Goal: Information Seeking & Learning: Learn about a topic

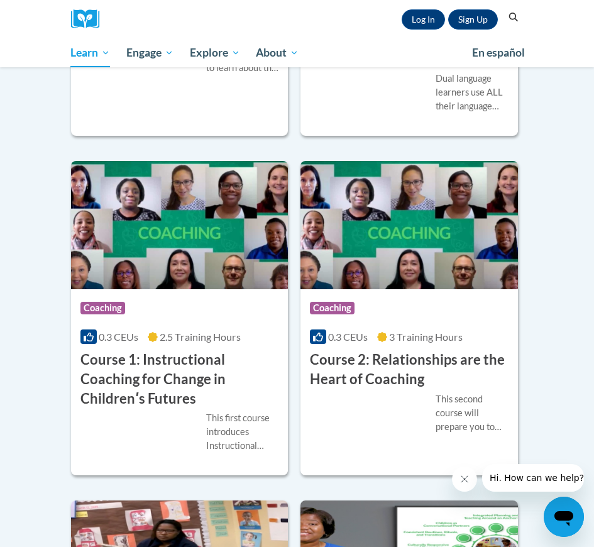
scroll to position [798, 0]
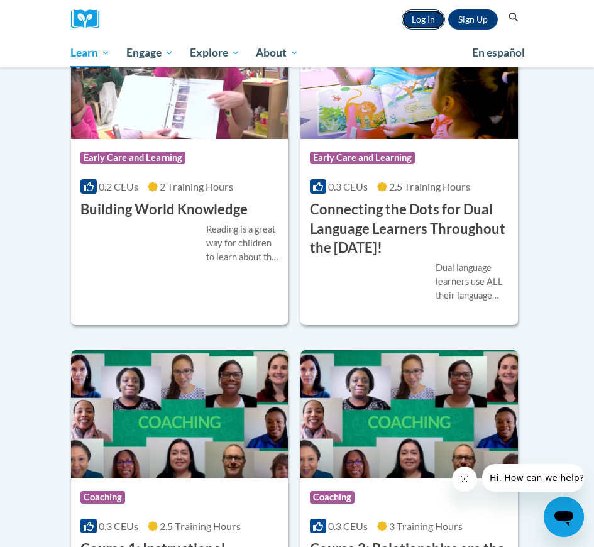
click at [428, 21] on link "Log In" at bounding box center [423, 19] width 43 height 20
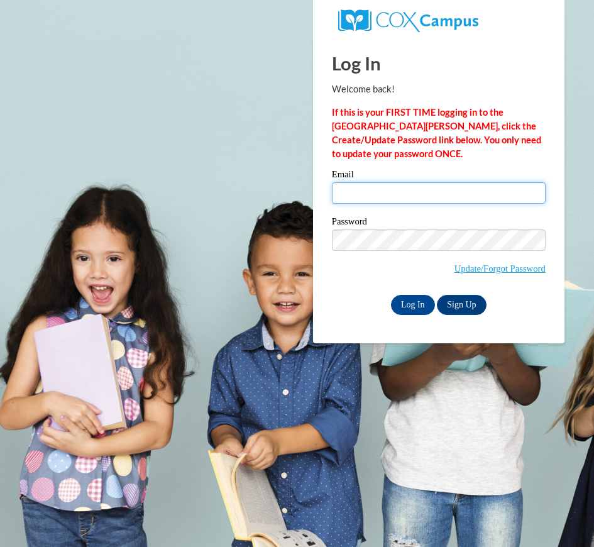
click at [368, 199] on input "Email" at bounding box center [439, 192] width 214 height 21
type input "[EMAIL_ADDRESS][DOMAIN_NAME]"
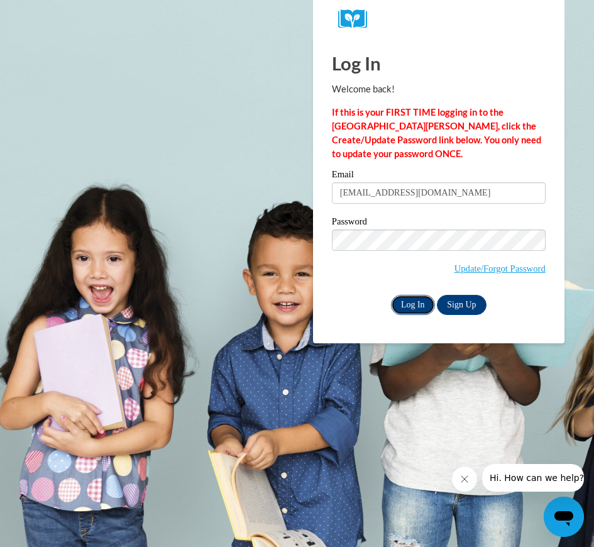
click at [426, 297] on input "Log In" at bounding box center [413, 305] width 44 height 20
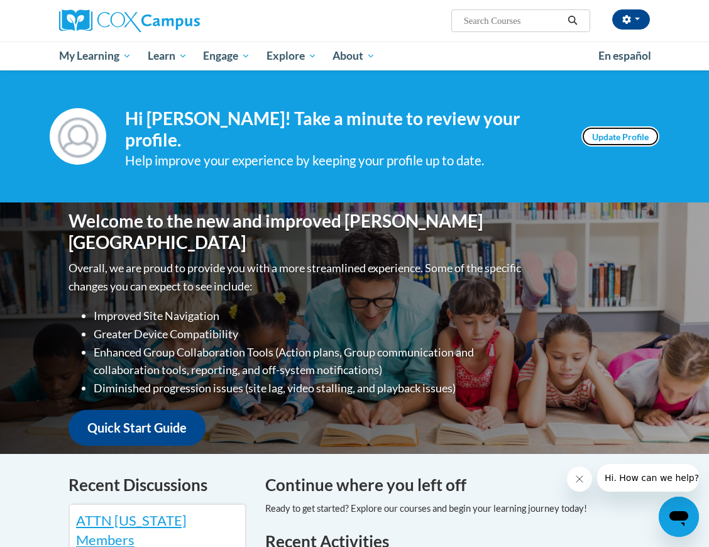
click at [594, 138] on link "Update Profile" at bounding box center [621, 136] width 78 height 20
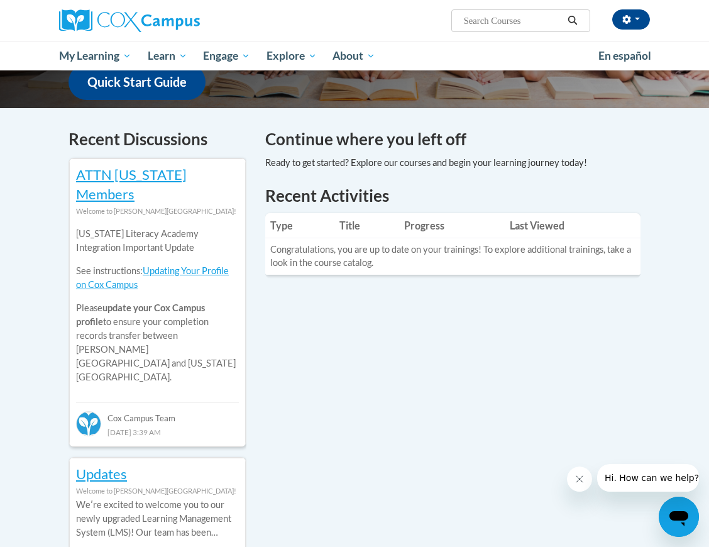
scroll to position [351, 0]
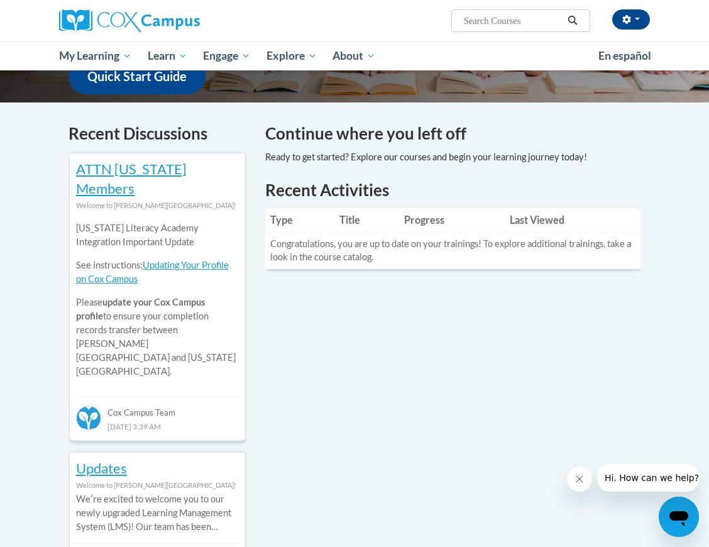
click at [507, 26] on input "Search..." at bounding box center [513, 20] width 101 height 15
type input "oral language"
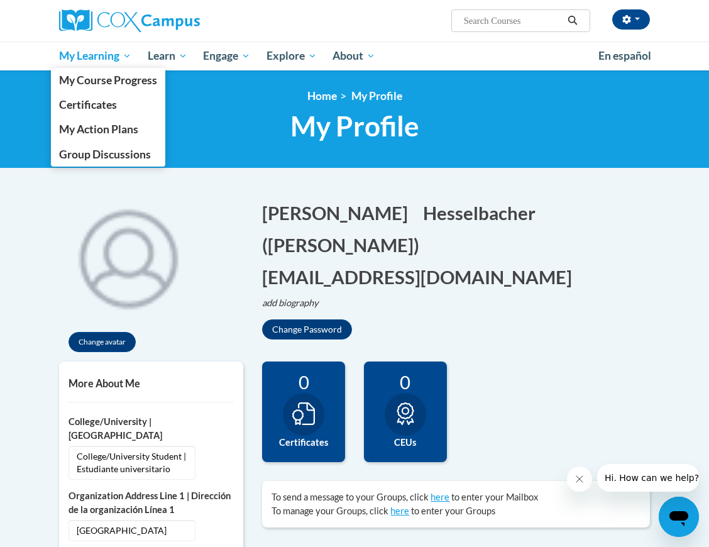
click at [109, 58] on span "My Learning" at bounding box center [95, 55] width 72 height 15
click at [108, 77] on span "My Course Progress" at bounding box center [108, 80] width 98 height 13
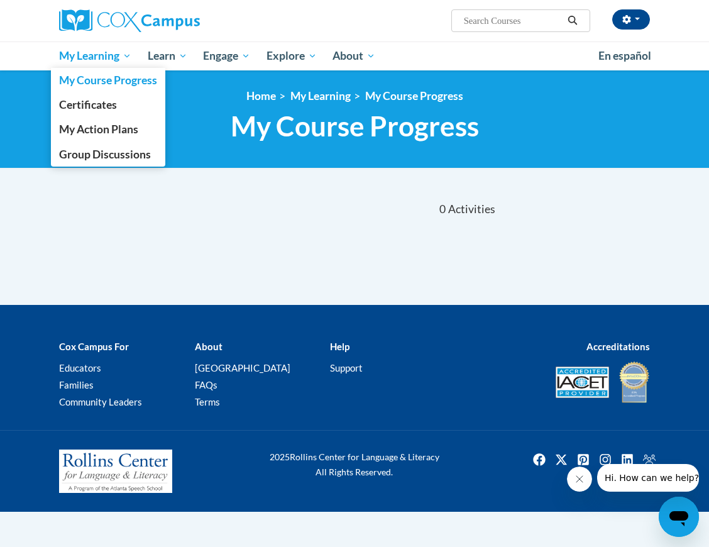
click at [116, 64] on link "My Learning" at bounding box center [95, 55] width 89 height 29
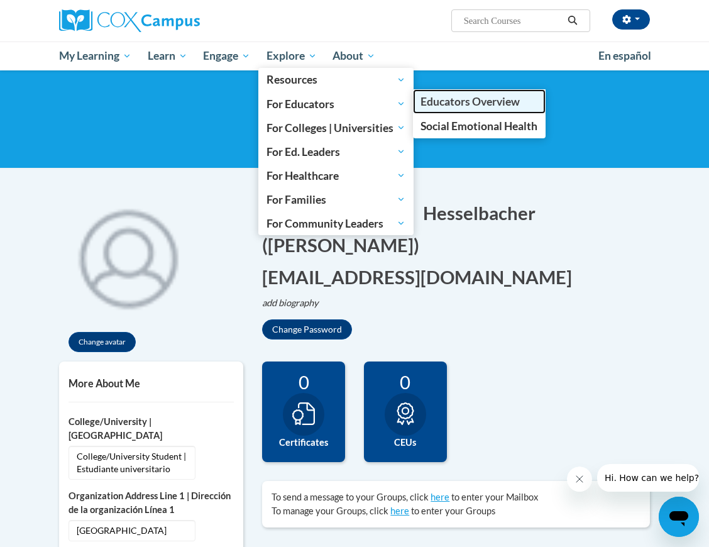
click at [438, 107] on span "Educators Overview" at bounding box center [470, 101] width 99 height 13
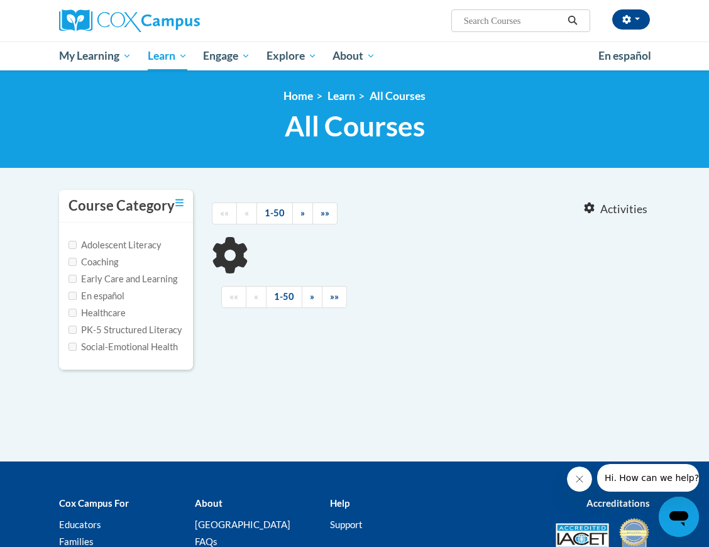
type input "oral language"
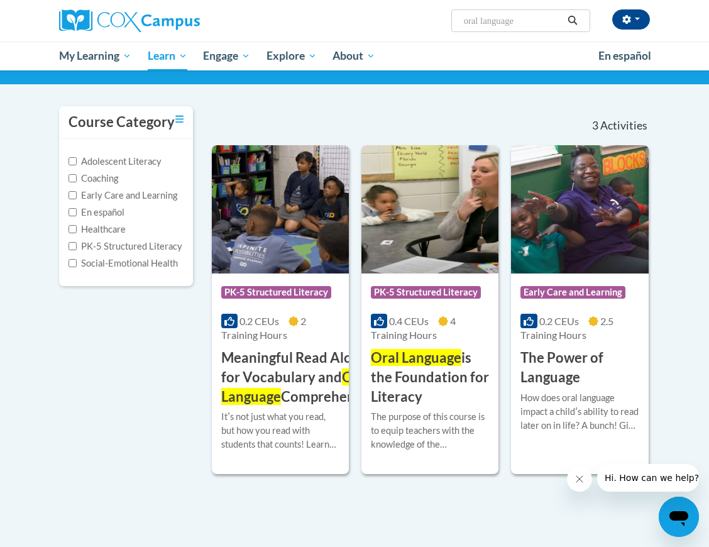
scroll to position [161, 0]
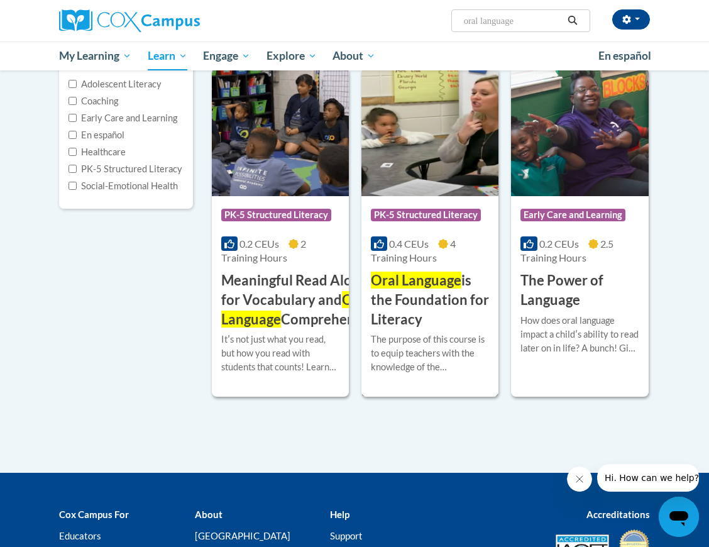
click at [460, 300] on h3 "Oral Language is the Foundation for Literacy" at bounding box center [430, 300] width 118 height 58
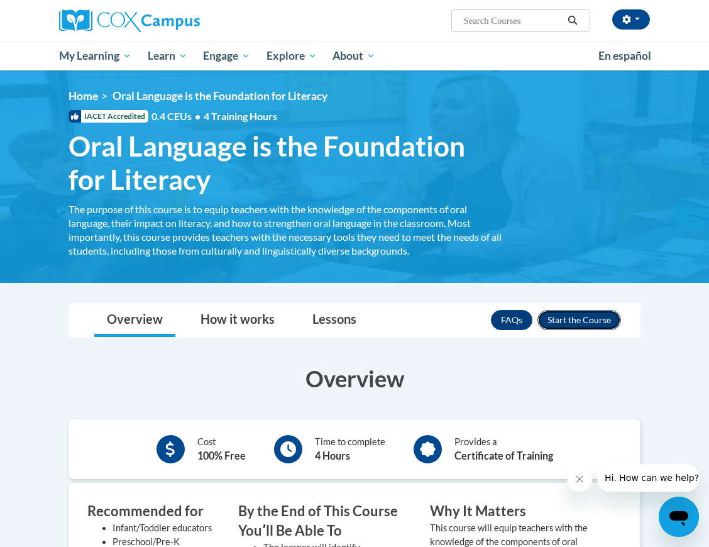
click at [572, 319] on button "Enroll" at bounding box center [580, 320] width 84 height 20
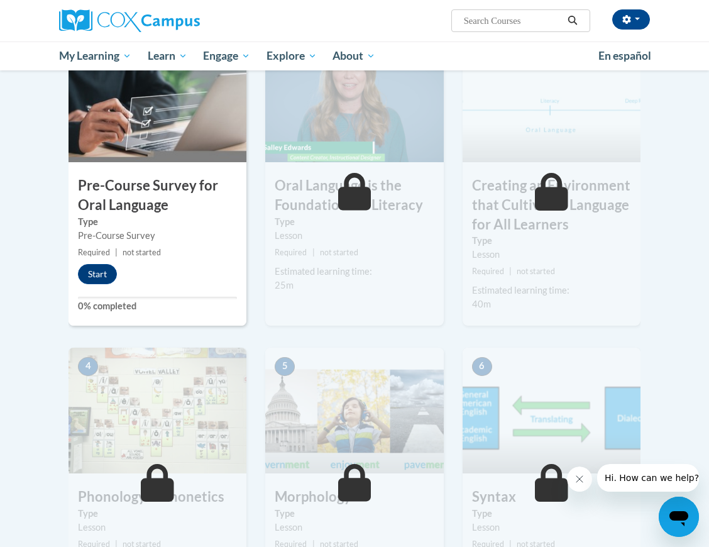
scroll to position [316, 0]
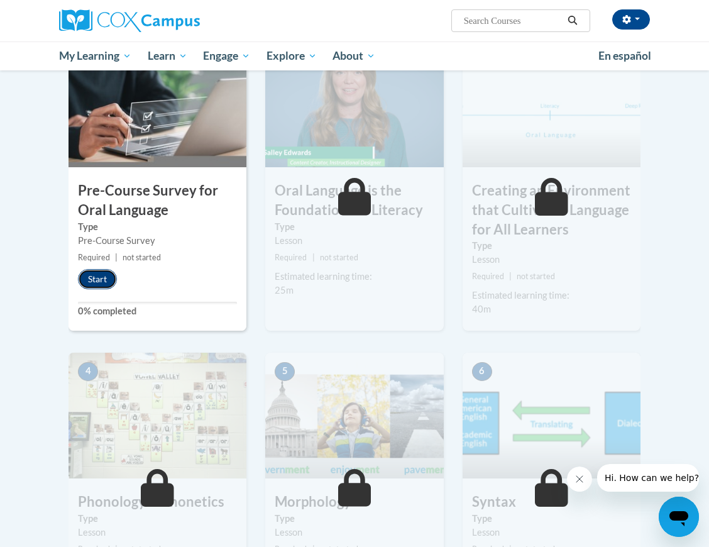
click at [108, 277] on button "Start" at bounding box center [97, 279] width 39 height 20
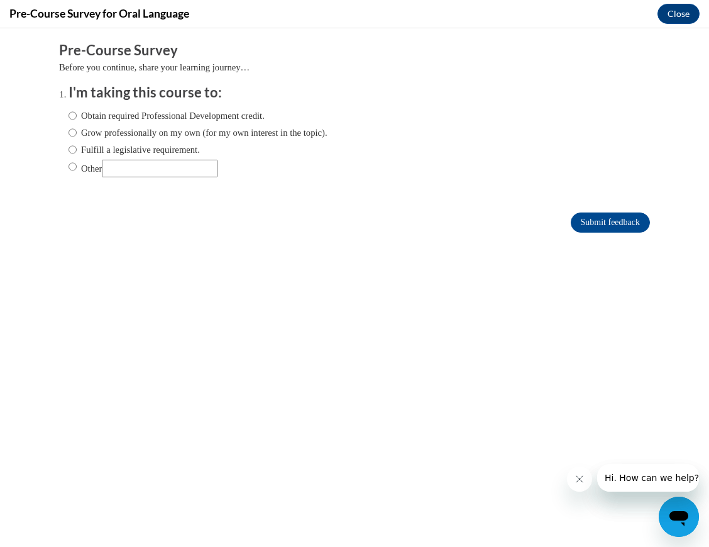
scroll to position [0, 0]
drag, startPoint x: 88, startPoint y: 167, endPoint x: 137, endPoint y: 167, distance: 49.0
click at [104, 167] on label "Other" at bounding box center [143, 169] width 149 height 18
click at [137, 167] on input "Other" at bounding box center [160, 169] width 116 height 18
click at [74, 167] on input "Other" at bounding box center [73, 167] width 8 height 14
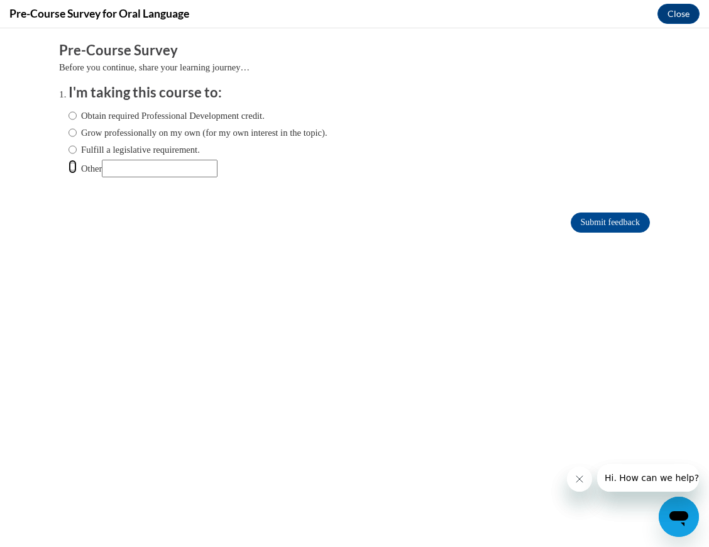
radio input "true"
click at [135, 166] on input "Other" at bounding box center [160, 169] width 116 height 18
type input "College course"
click at [606, 233] on form "Pre-Course Survey Before you continue, share your learning journey… I'm taking …" at bounding box center [354, 143] width 591 height 205
click at [604, 222] on input "Submit feedback" at bounding box center [610, 223] width 79 height 20
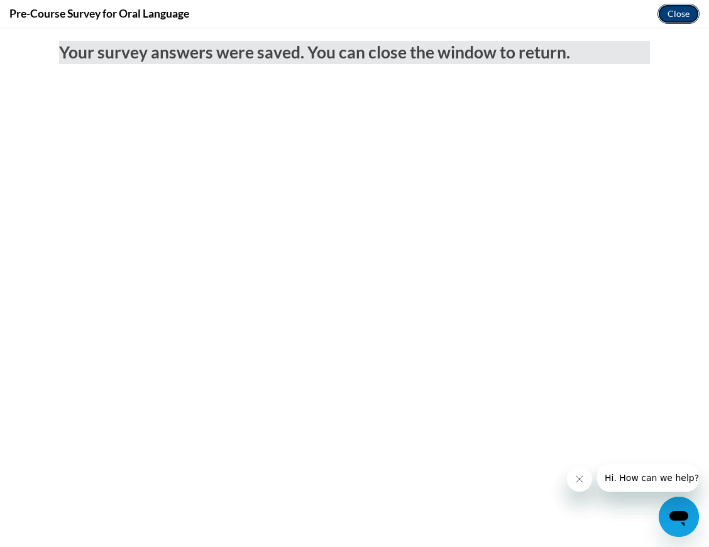
click at [668, 12] on button "Close" at bounding box center [679, 14] width 42 height 20
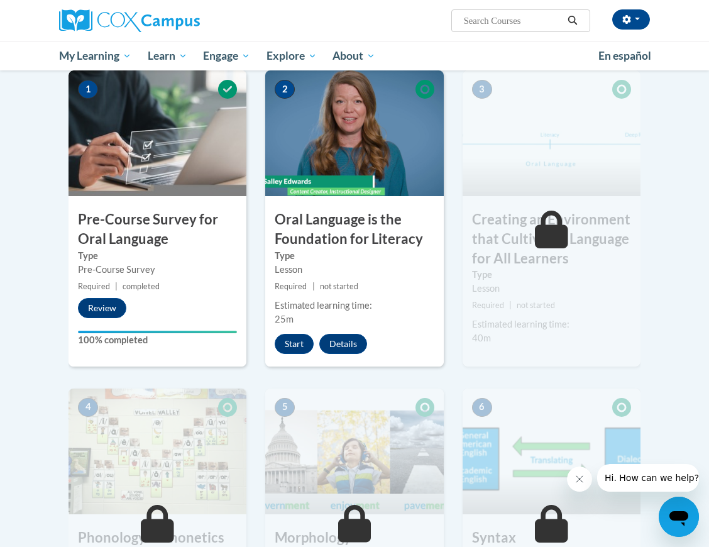
scroll to position [287, 0]
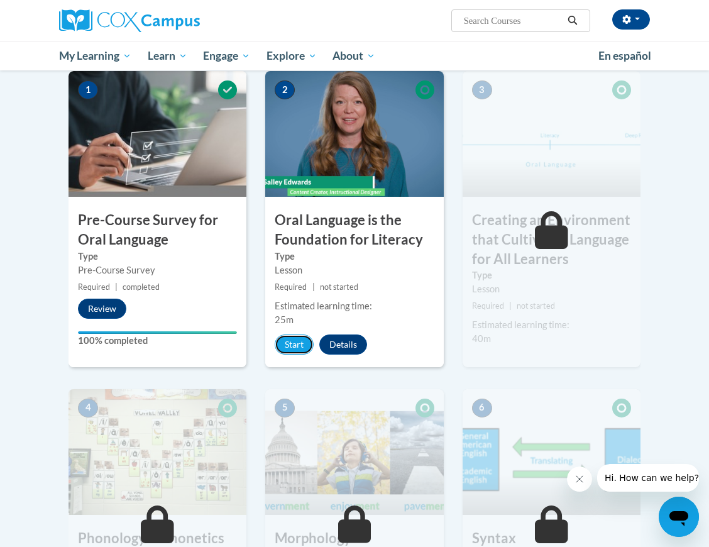
drag, startPoint x: 296, startPoint y: 341, endPoint x: 312, endPoint y: 290, distance: 53.7
click at [312, 291] on div "2 Oral Language is the Foundation for Literacy Type Lesson Required | not start…" at bounding box center [354, 219] width 178 height 296
click at [345, 307] on div "Estimated learning time:" at bounding box center [354, 306] width 159 height 14
click at [290, 341] on button "Start" at bounding box center [294, 345] width 39 height 20
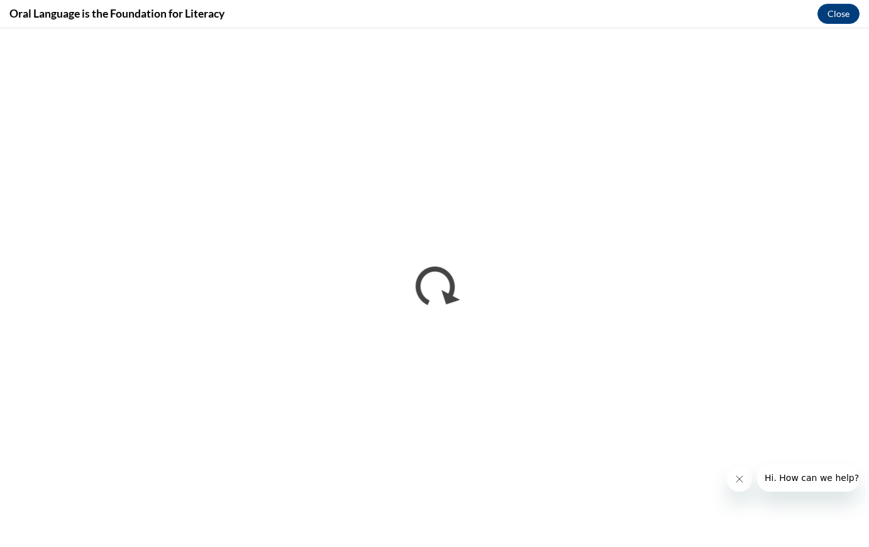
scroll to position [0, 0]
click at [709, 480] on icon "Close message from company" at bounding box center [739, 479] width 6 height 6
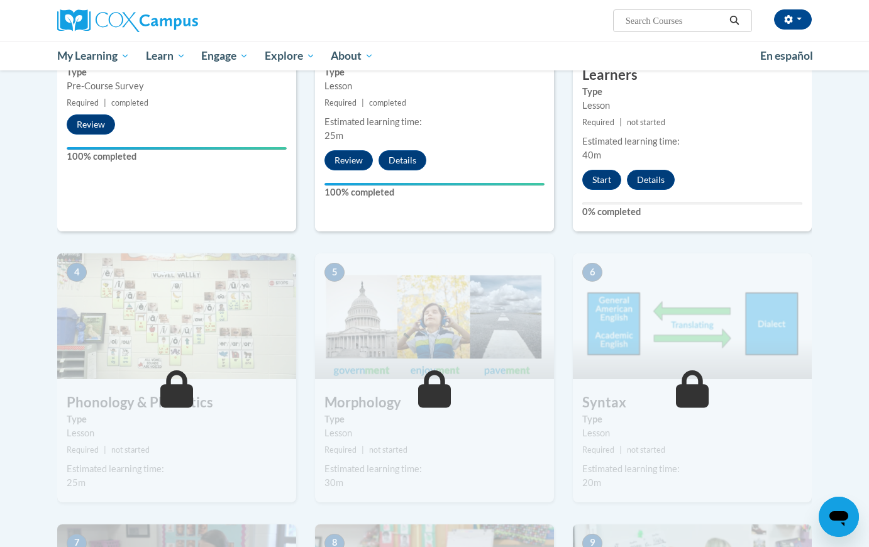
scroll to position [443, 0]
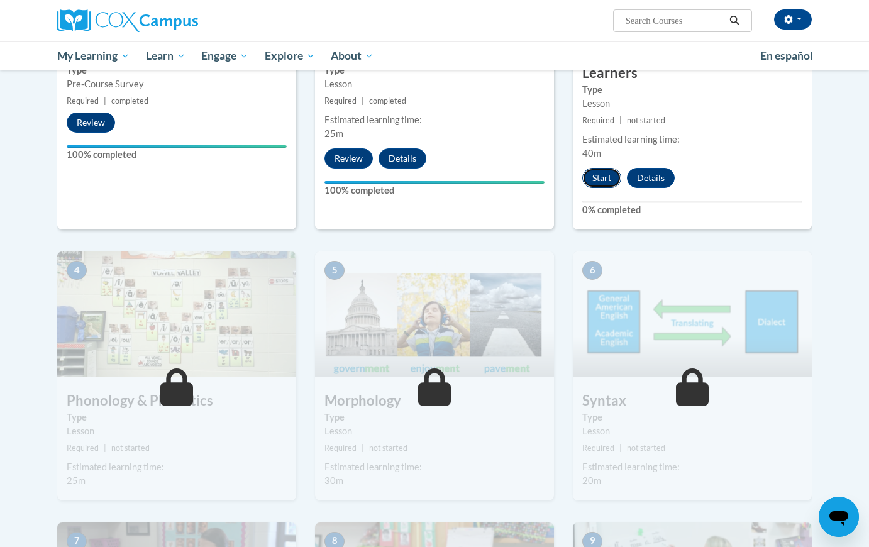
click at [607, 180] on button "Start" at bounding box center [601, 178] width 39 height 20
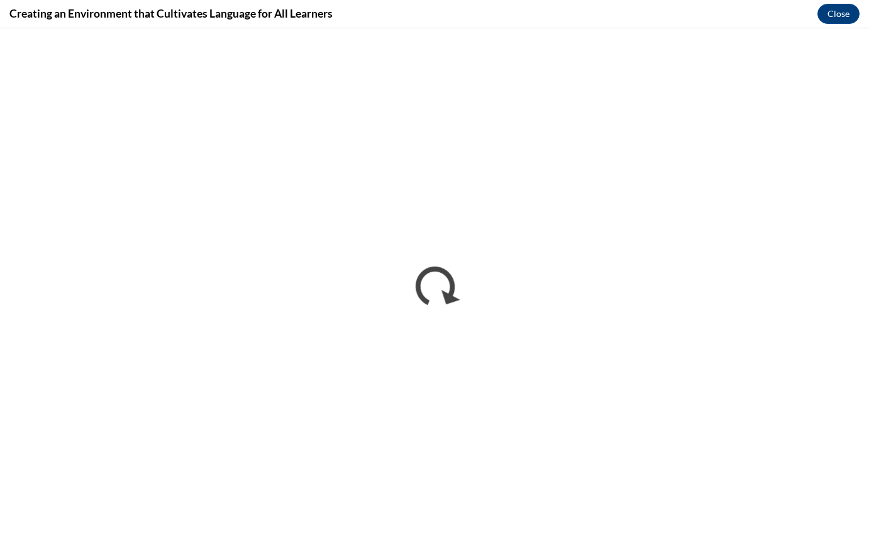
scroll to position [0, 0]
